Goal: Task Accomplishment & Management: Use online tool/utility

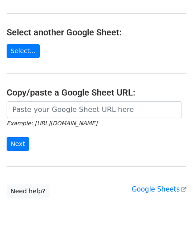
scroll to position [89, 0]
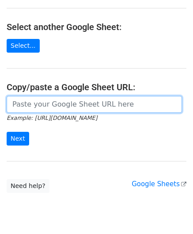
click at [50, 108] on input "url" at bounding box center [95, 104] width 176 height 17
paste input "[URL][DOMAIN_NAME]"
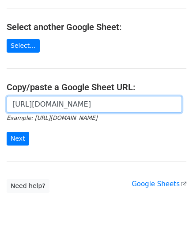
scroll to position [0, 197]
type input "[URL][DOMAIN_NAME]"
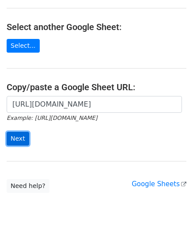
click at [19, 136] on input "Next" at bounding box center [18, 139] width 23 height 14
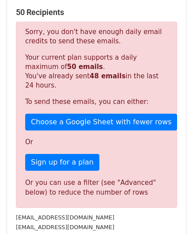
scroll to position [299, 0]
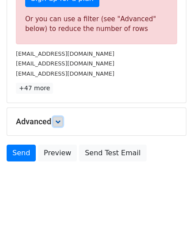
click at [59, 120] on icon at bounding box center [57, 121] width 5 height 5
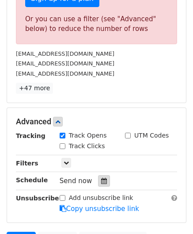
click at [101, 178] on icon at bounding box center [104, 181] width 6 height 6
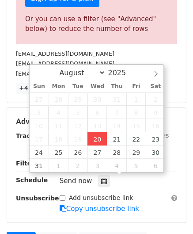
type input "2025-08-20 12:00"
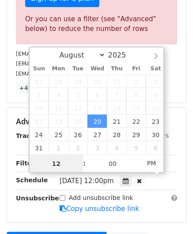
paste input "5"
type input "5"
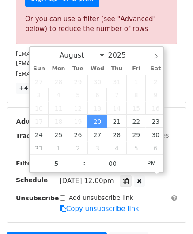
type input "2025-08-20 17:00"
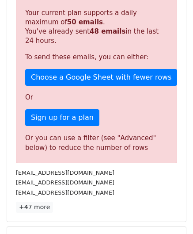
scroll to position [334, 0]
